Goal: Information Seeking & Learning: Understand process/instructions

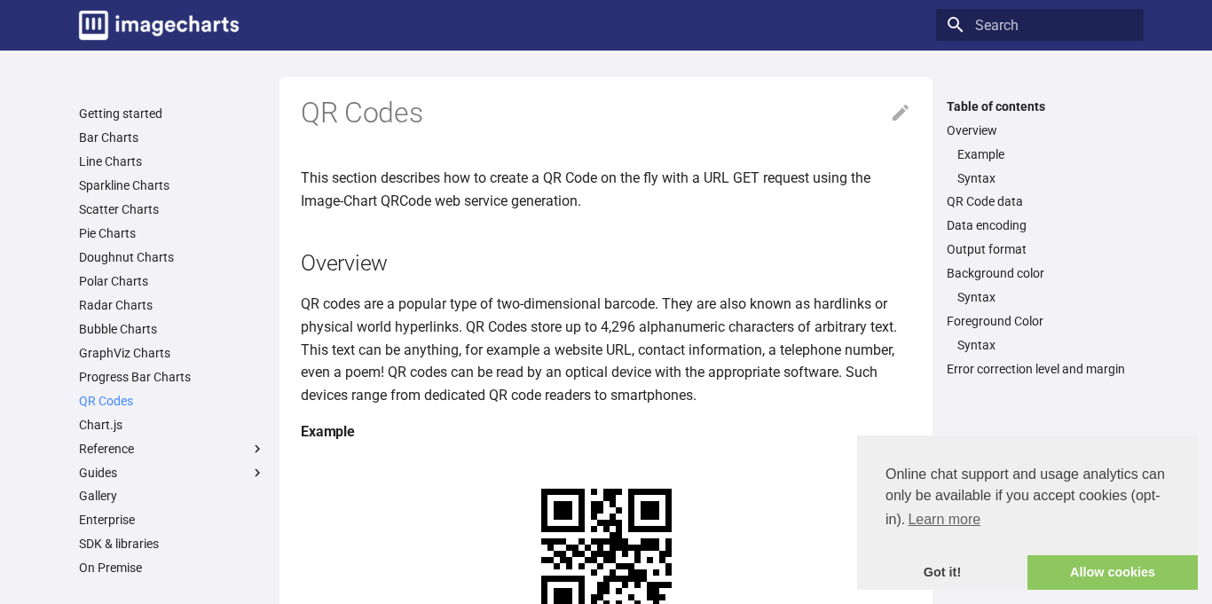
click at [122, 399] on link "QR Codes" at bounding box center [172, 401] width 186 height 16
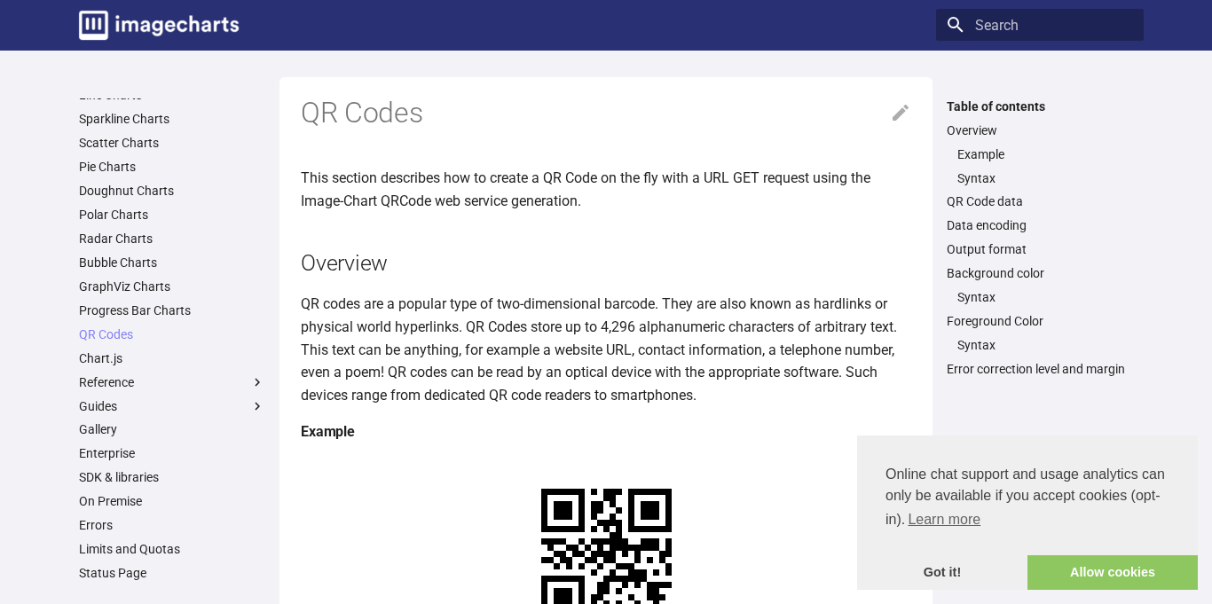
scroll to position [113, 0]
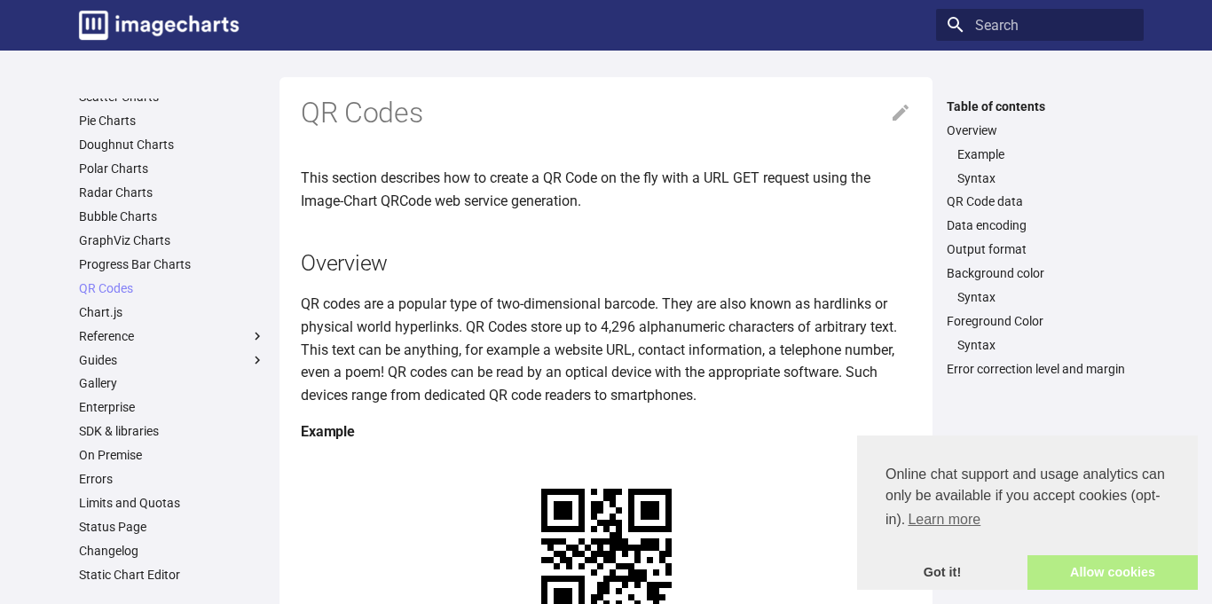
click at [1070, 578] on link "Allow cookies" at bounding box center [1112, 572] width 170 height 35
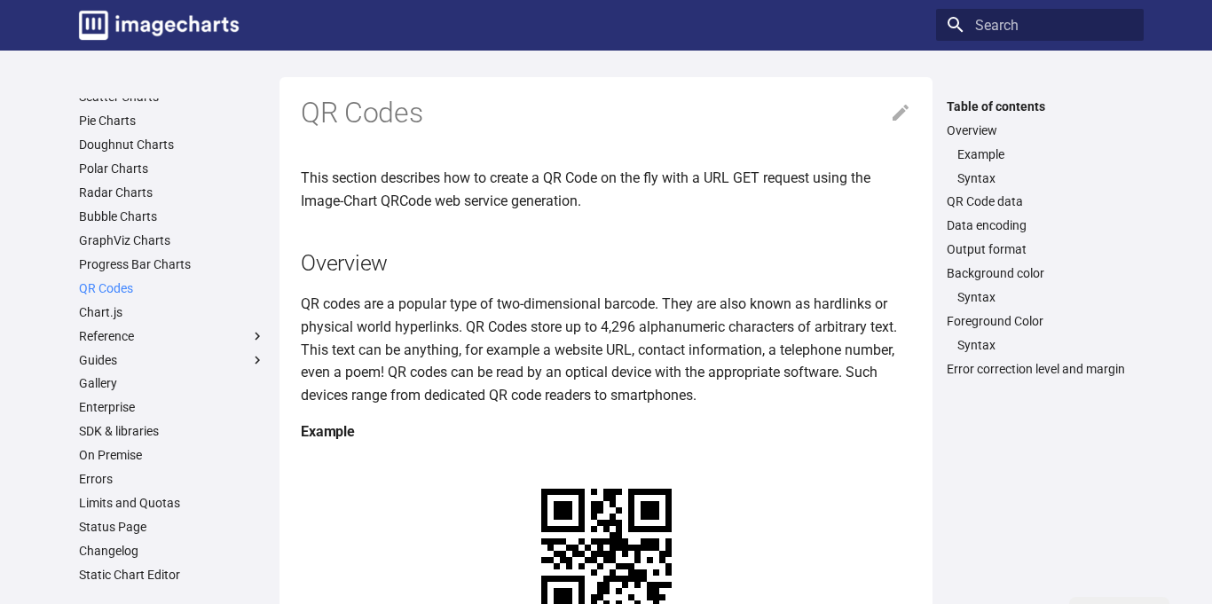
click at [88, 283] on link "QR Codes" at bounding box center [172, 288] width 186 height 16
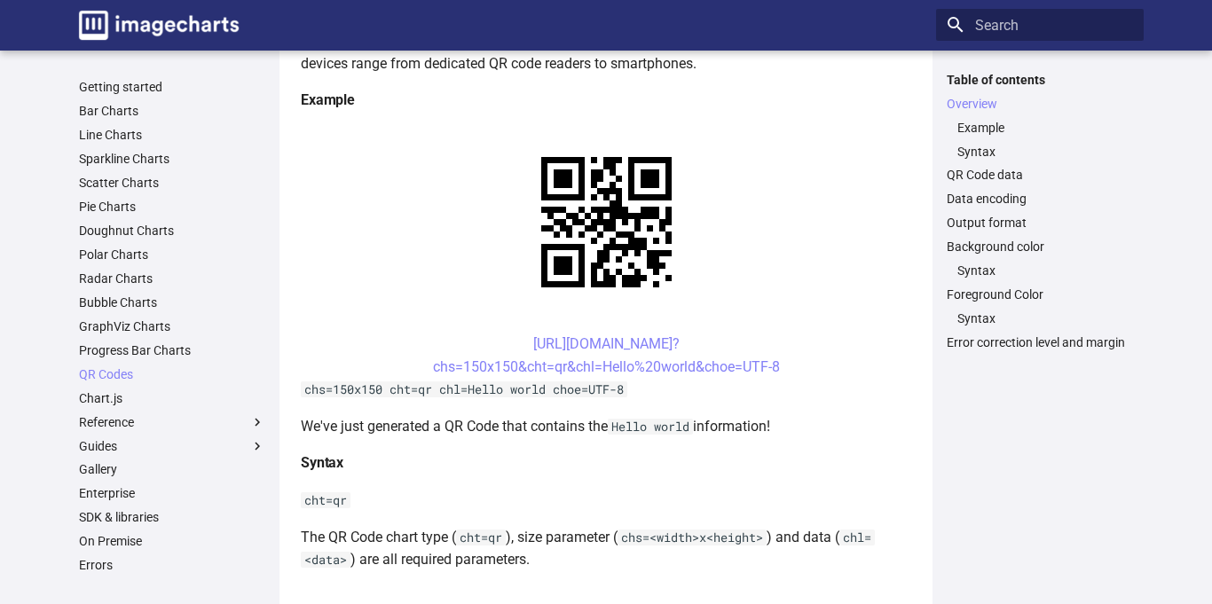
scroll to position [334, 0]
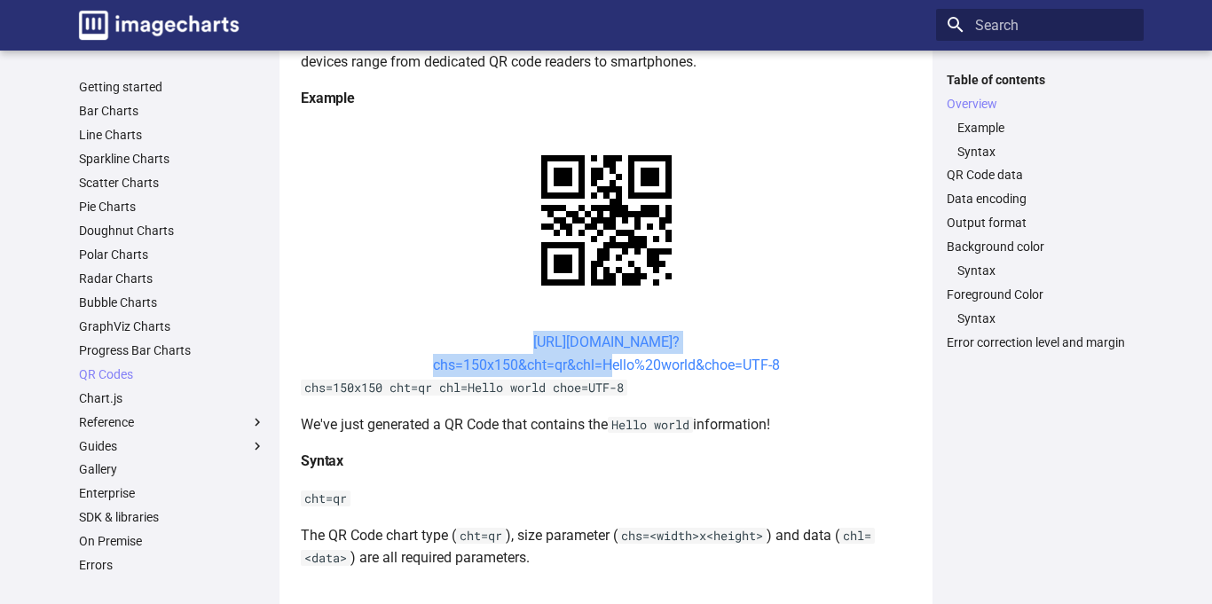
drag, startPoint x: 488, startPoint y: 339, endPoint x: 606, endPoint y: 366, distance: 121.2
click at [606, 366] on center "https://image-charts.com/chart? chs=150x150&cht=qr&chl=Hello%20world&choe=UTF-8" at bounding box center [606, 353] width 610 height 45
copy link "https://image-charts.com/chart? chs=150x150&cht=qr&chl="
